Goal: Task Accomplishment & Management: Manage account settings

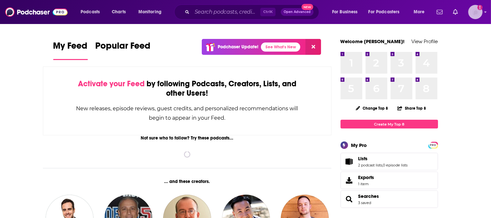
click at [477, 15] on img "Logged in as sully.katy" at bounding box center [475, 12] width 14 height 14
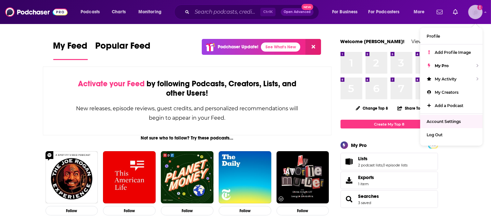
click at [436, 123] on span "Account Settings" at bounding box center [444, 121] width 34 height 5
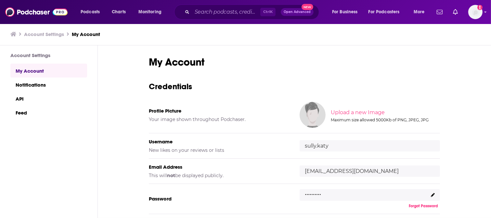
scroll to position [69, 0]
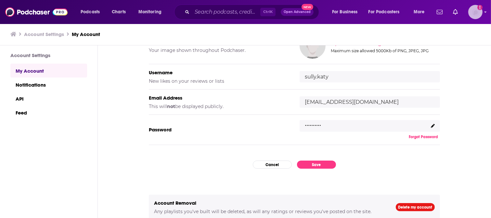
click at [479, 9] on icon "Add a profile image" at bounding box center [479, 7] width 5 height 5
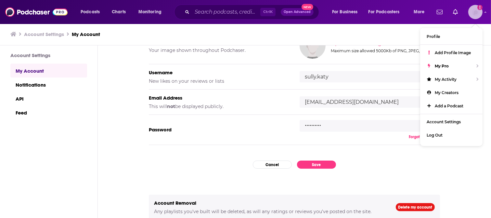
scroll to position [0, 0]
click at [36, 81] on link "Notifications" at bounding box center [48, 85] width 77 height 14
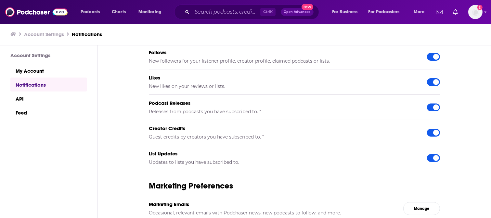
scroll to position [70, 0]
click at [475, 7] on img "Logged in as sully.katy" at bounding box center [475, 12] width 14 height 14
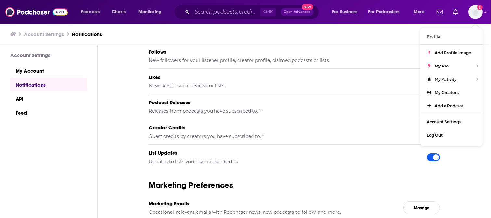
click at [115, 151] on div "Notifications Email Preferences * To stop notifications for a specific podcast …" at bounding box center [294, 131] width 393 height 173
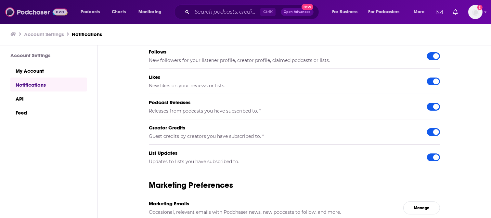
click at [37, 11] on img at bounding box center [36, 12] width 62 height 12
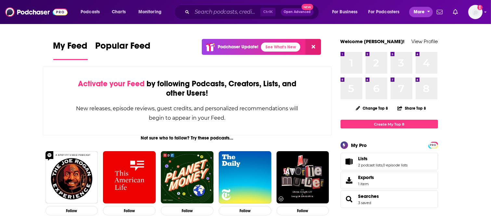
click at [418, 14] on span "More" at bounding box center [419, 11] width 11 height 9
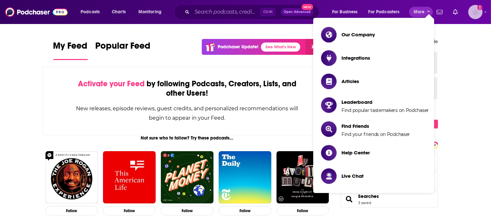
click at [479, 12] on img "Logged in as sully.katy" at bounding box center [475, 12] width 14 height 14
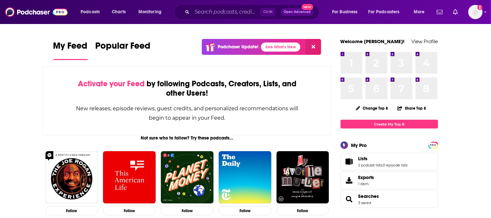
click at [434, 144] on span "PRO" at bounding box center [433, 145] width 8 height 5
click at [343, 146] on icon at bounding box center [344, 146] width 3 height 4
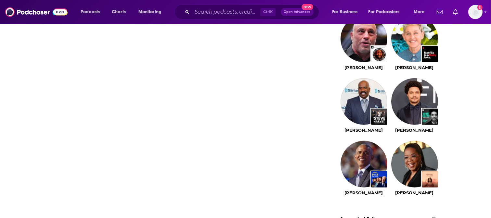
scroll to position [600, 0]
